Goal: Find specific page/section: Find specific page/section

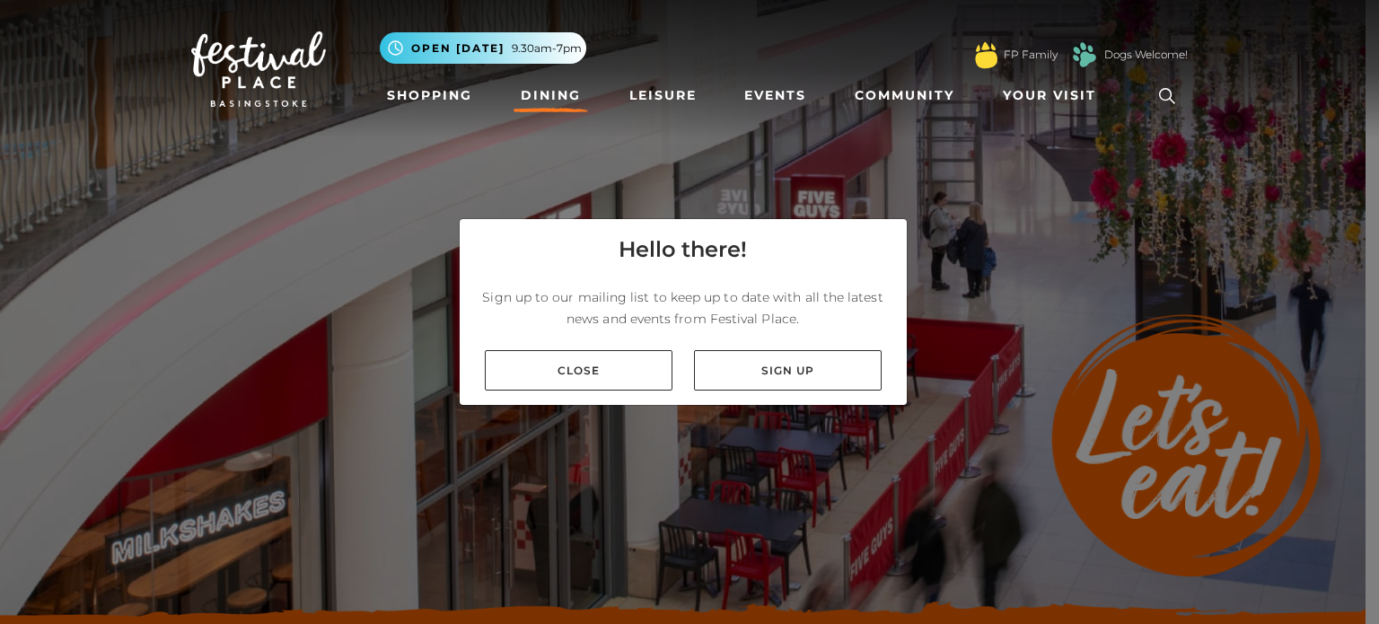
click at [690, 511] on div "Hello there! Sign up to our mailing list to keep up to date with all the latest…" at bounding box center [689, 312] width 1379 height 624
click at [585, 383] on link "Close" at bounding box center [579, 370] width 188 height 40
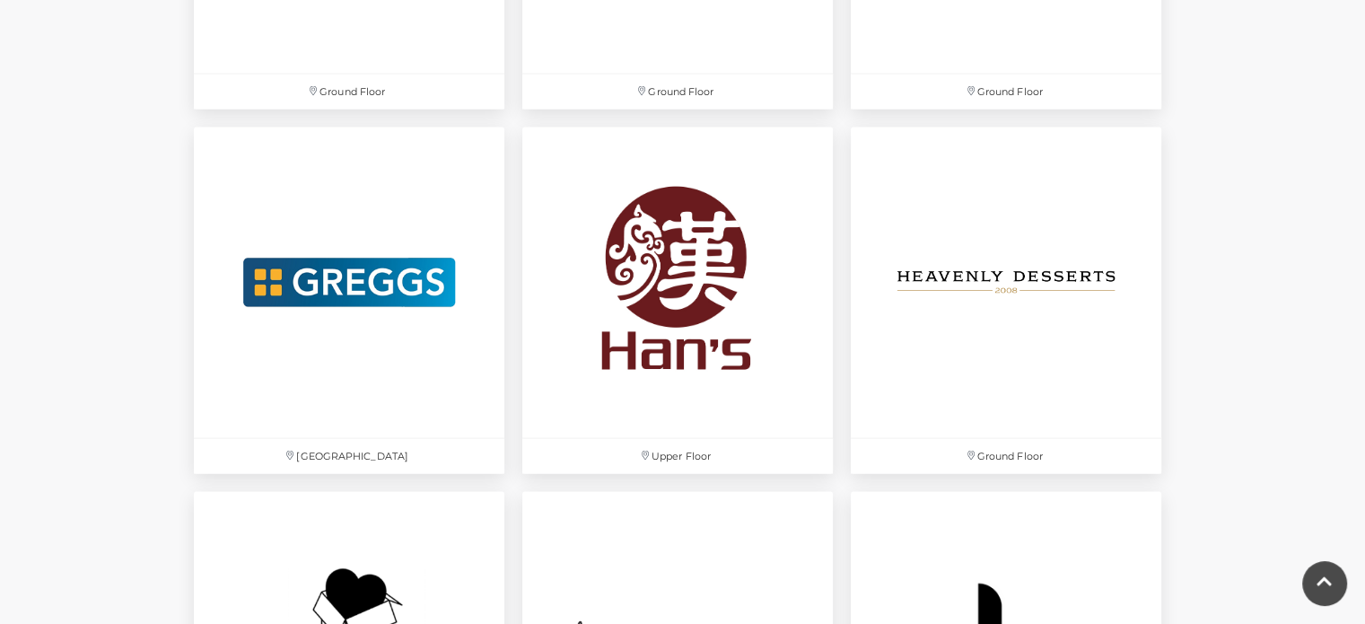
scroll to position [3591, 0]
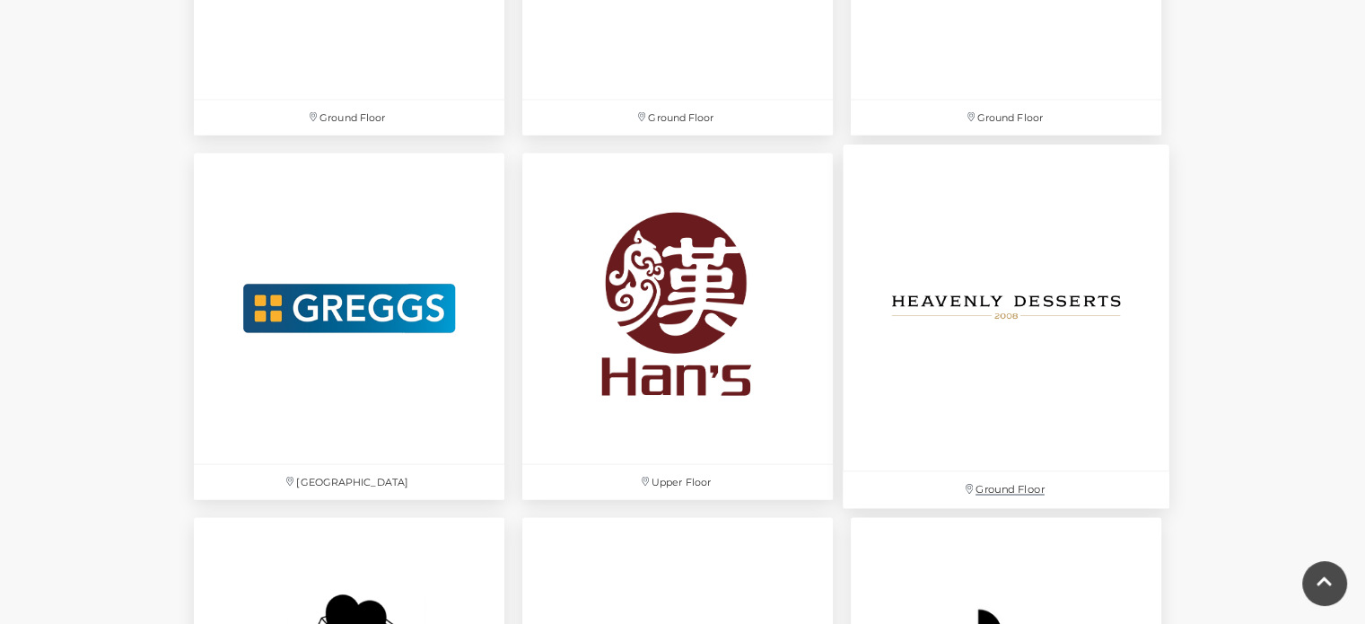
click at [1063, 311] on img at bounding box center [1006, 308] width 327 height 327
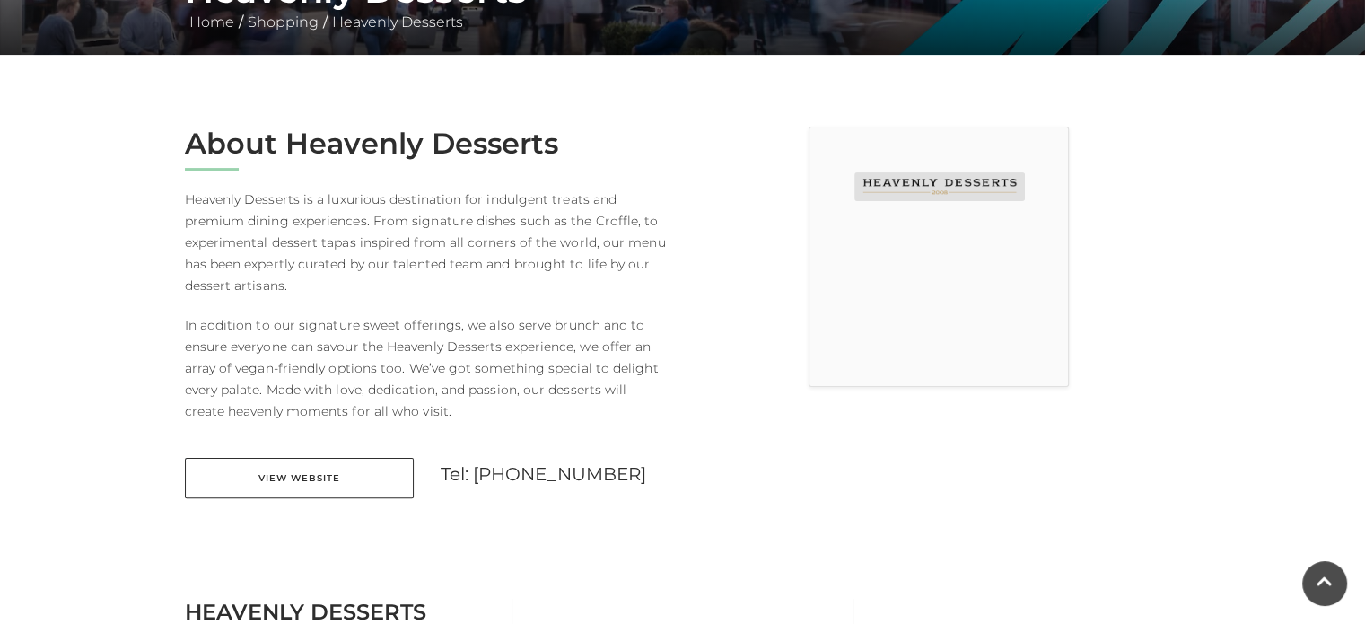
scroll to position [395, 0]
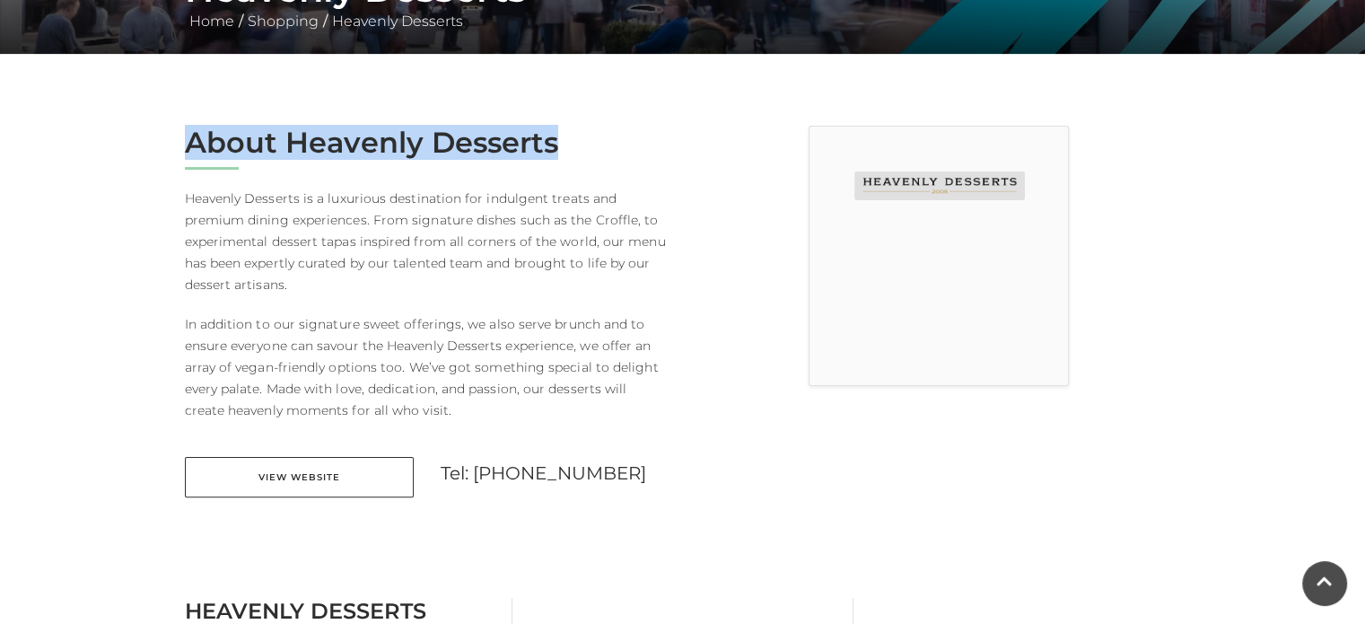
drag, startPoint x: 602, startPoint y: 128, endPoint x: 178, endPoint y: 136, distance: 424.6
click at [178, 136] on div "About Heavenly Desserts Heavenly Desserts is a luxurious destination for indulg…" at bounding box center [427, 323] width 512 height 394
copy h2 "About Heavenly Desserts"
